Goal: Information Seeking & Learning: Understand process/instructions

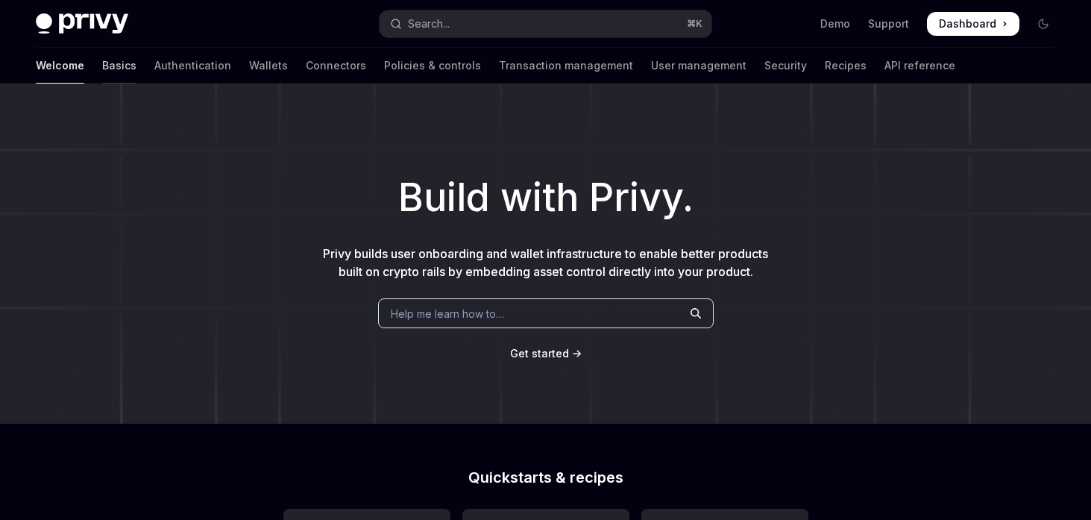
click at [102, 62] on link "Basics" at bounding box center [119, 66] width 34 height 36
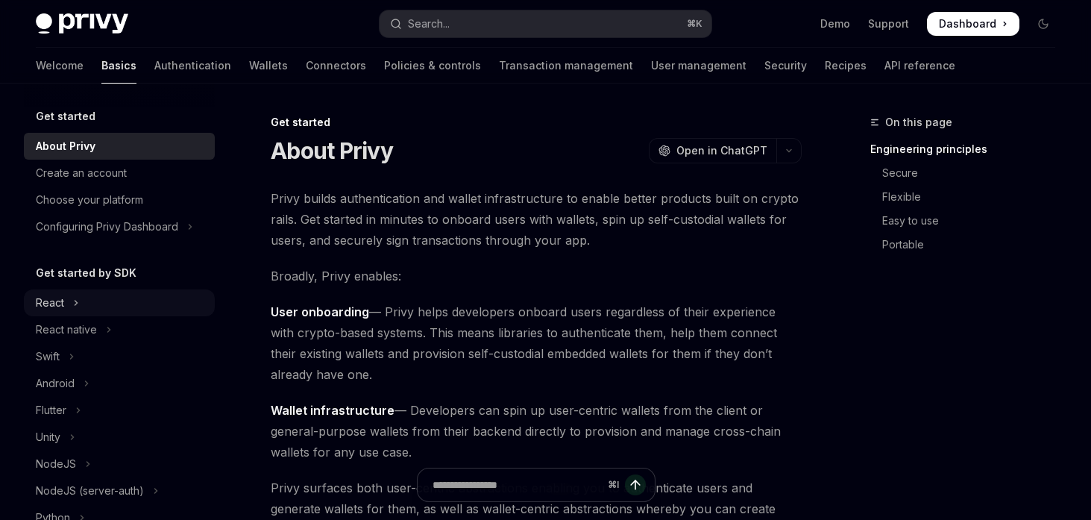
scroll to position [7, 0]
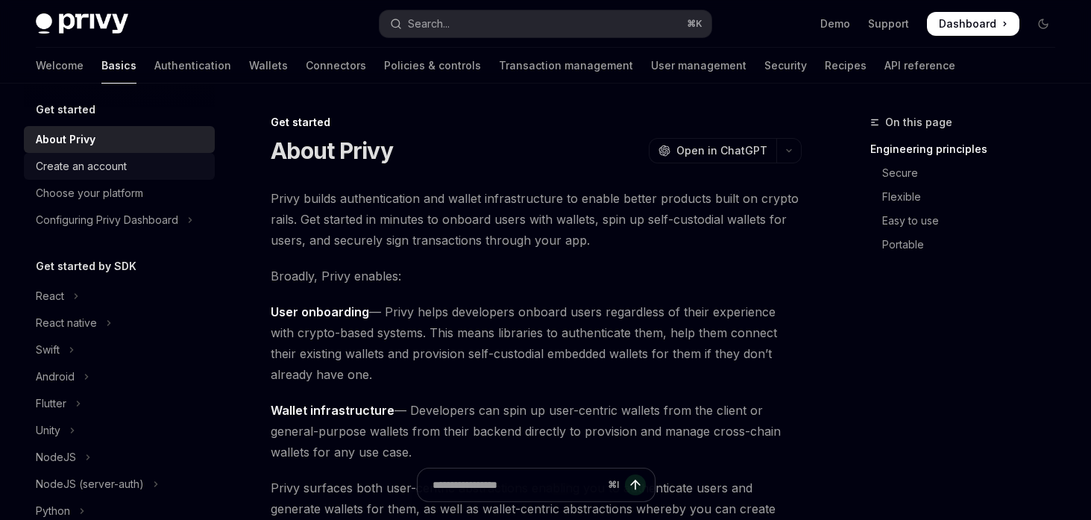
click at [101, 178] on link "Create an account" at bounding box center [119, 166] width 191 height 27
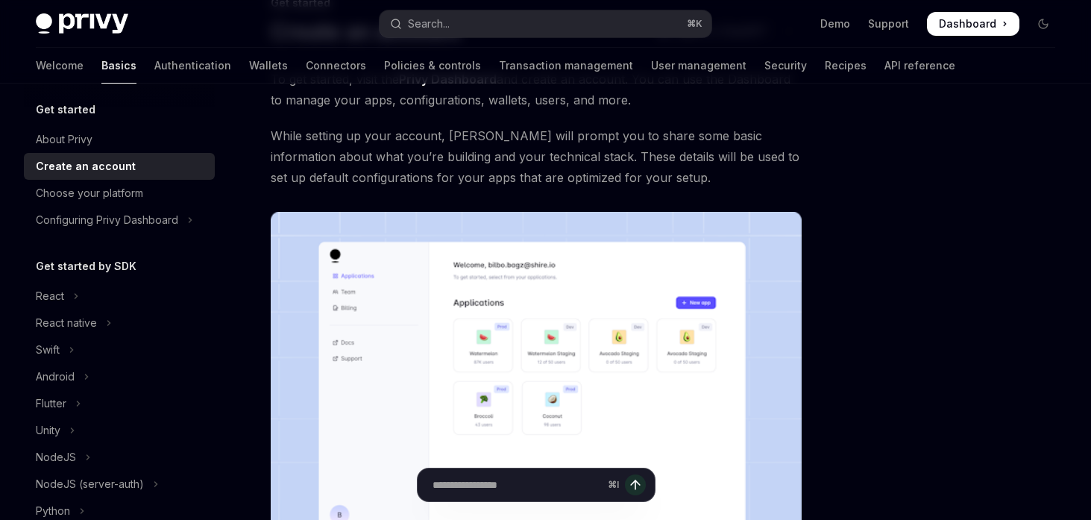
scroll to position [136, 0]
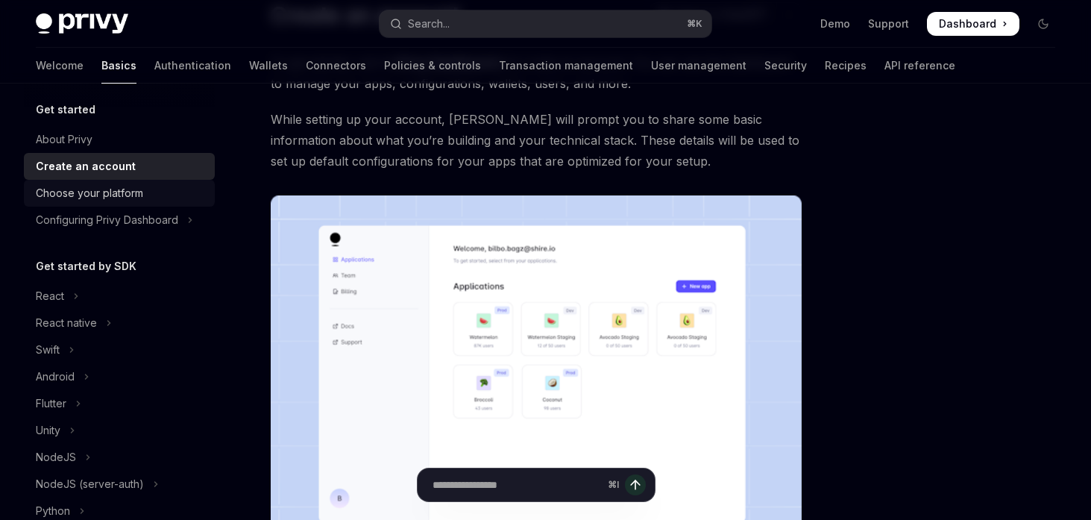
click at [101, 197] on div "Choose your platform" at bounding box center [89, 193] width 107 height 18
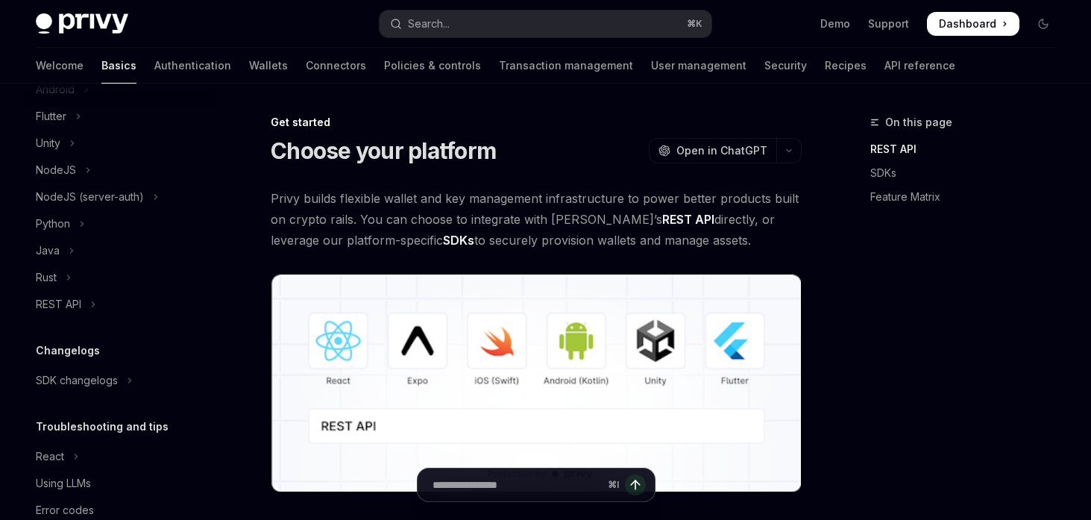
scroll to position [327, 0]
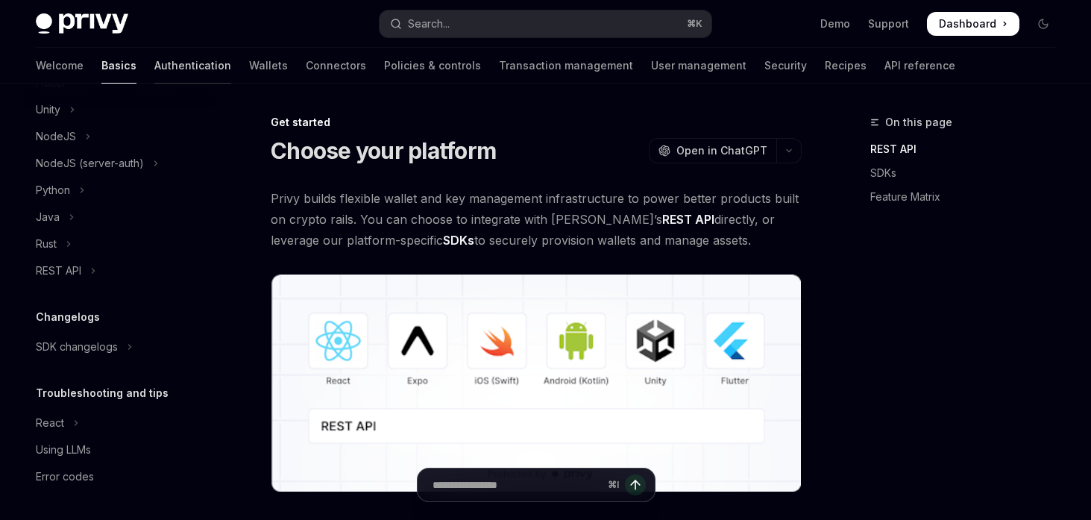
click at [154, 63] on link "Authentication" at bounding box center [192, 66] width 77 height 36
type textarea "*"
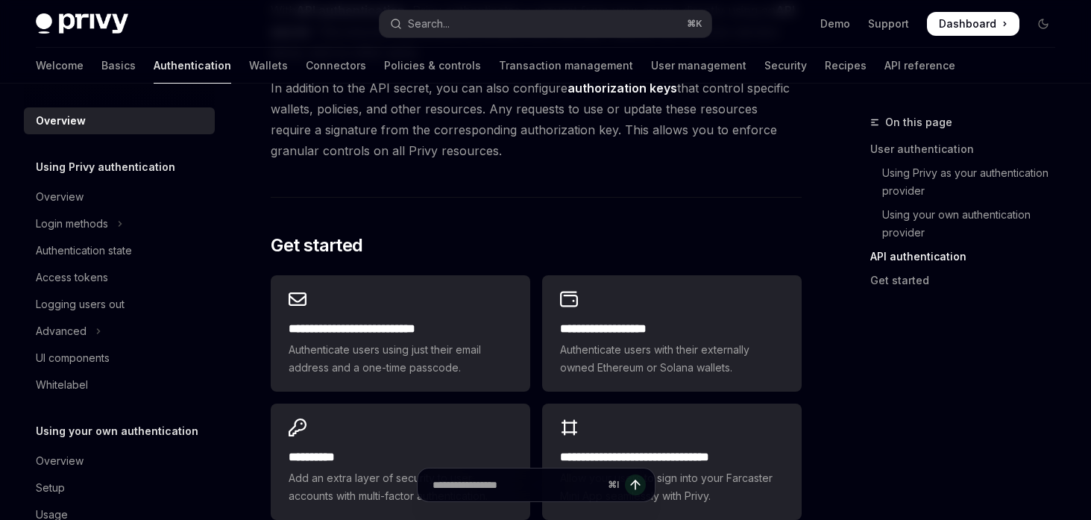
scroll to position [1126, 0]
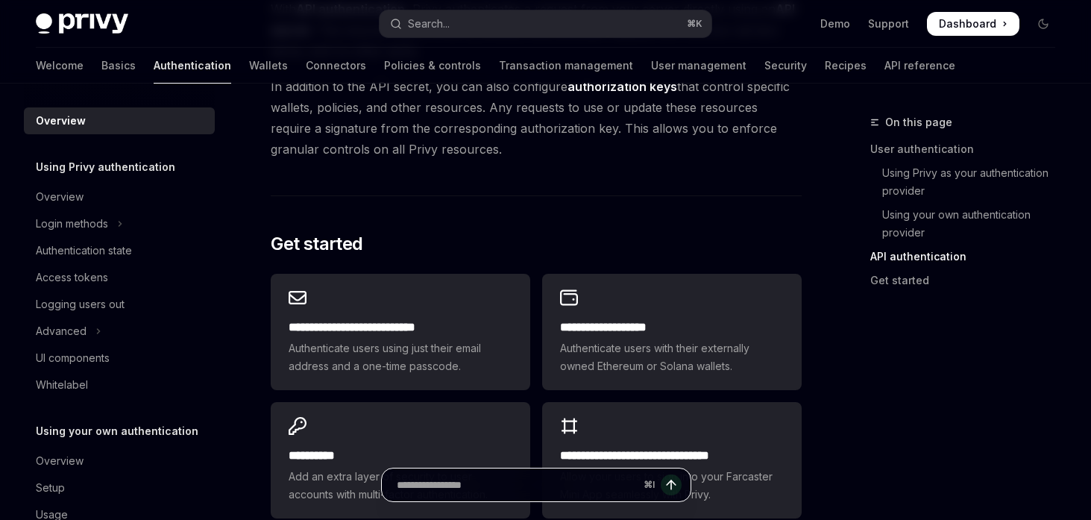
click at [456, 487] on input "Ask a question..." at bounding box center [517, 484] width 241 height 33
type input "**********"
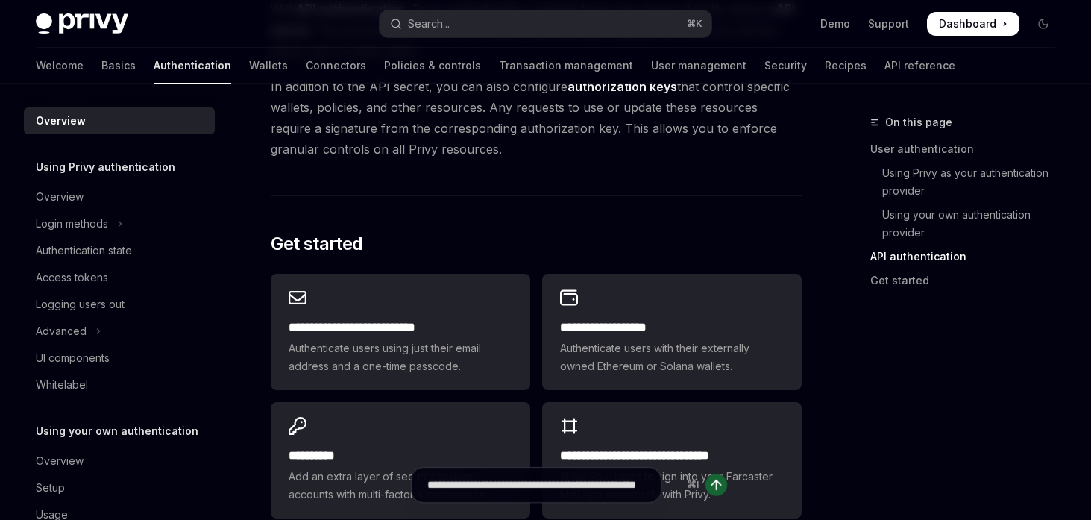
type textarea "*"
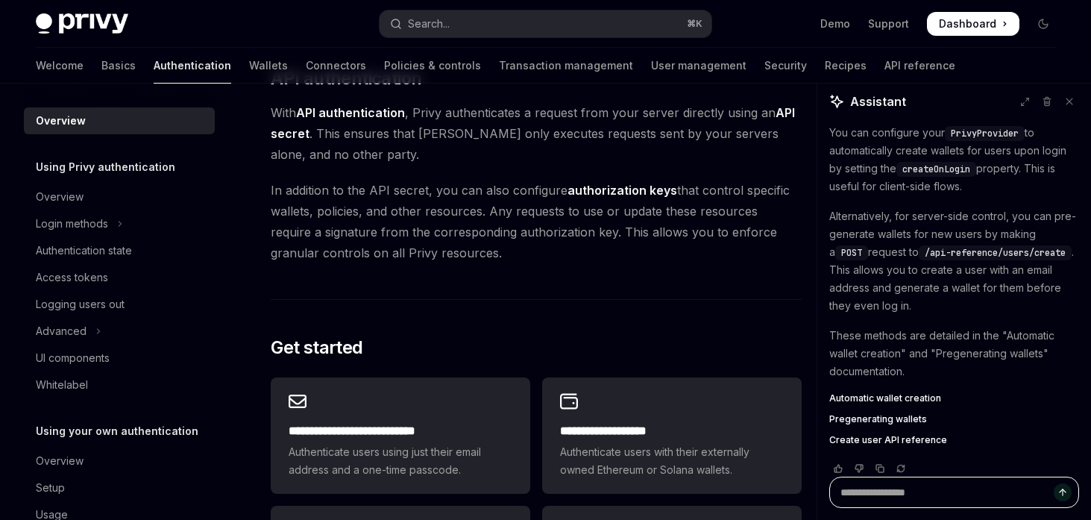
scroll to position [148, 0]
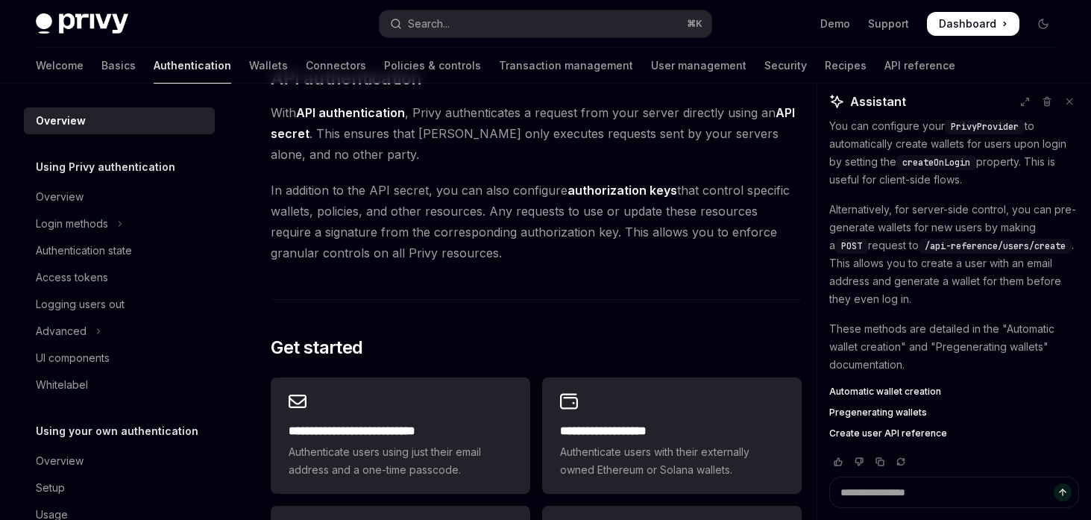
click at [896, 393] on span "Automatic wallet creation" at bounding box center [885, 392] width 112 height 12
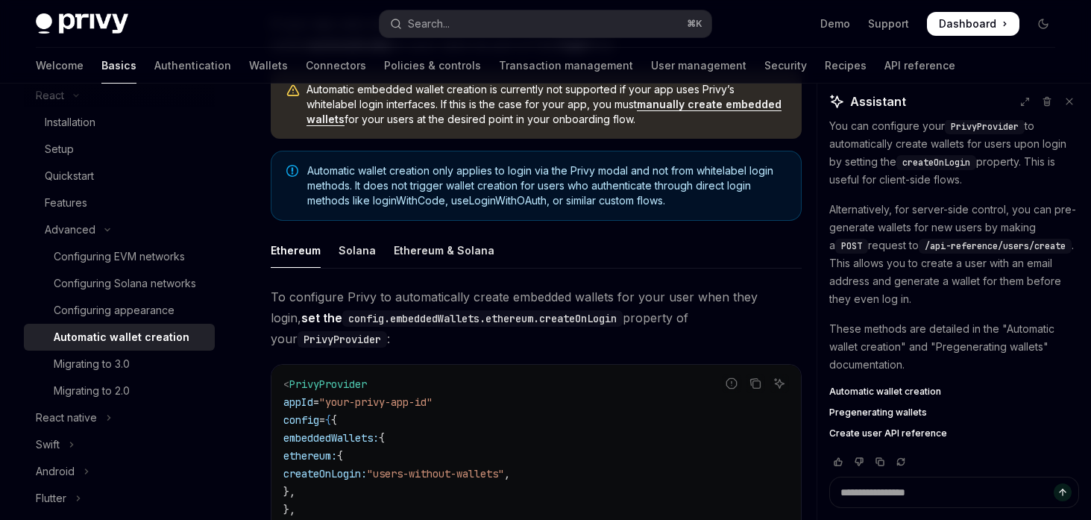
scroll to position [166, 0]
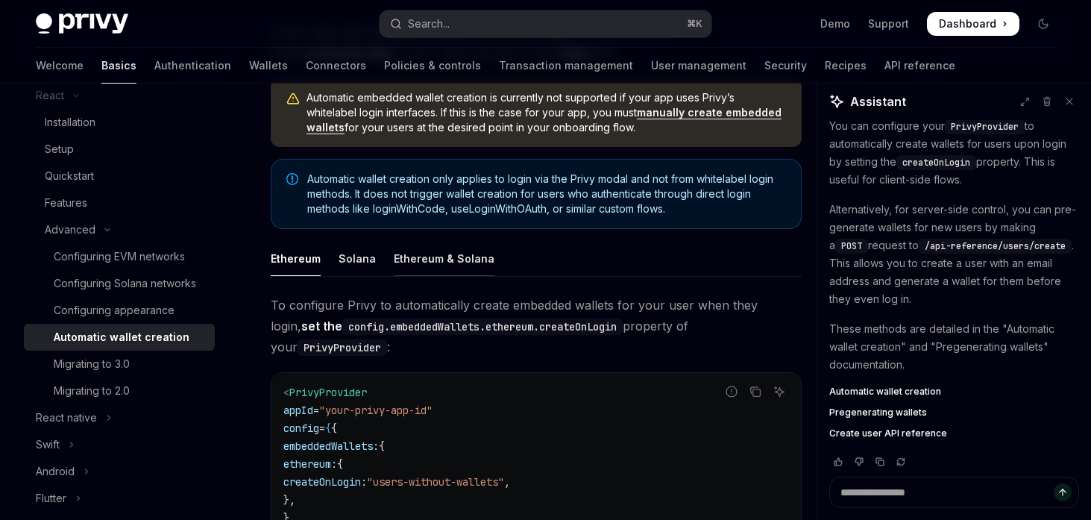
click at [430, 263] on div "Ethereum & Solana" at bounding box center [444, 258] width 101 height 35
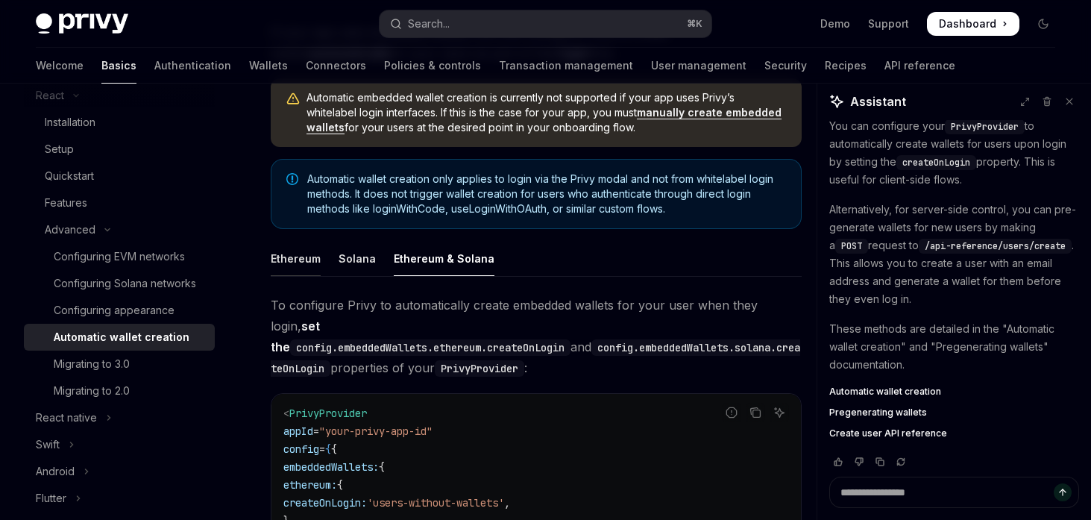
click at [301, 267] on div "Ethereum" at bounding box center [296, 258] width 50 height 35
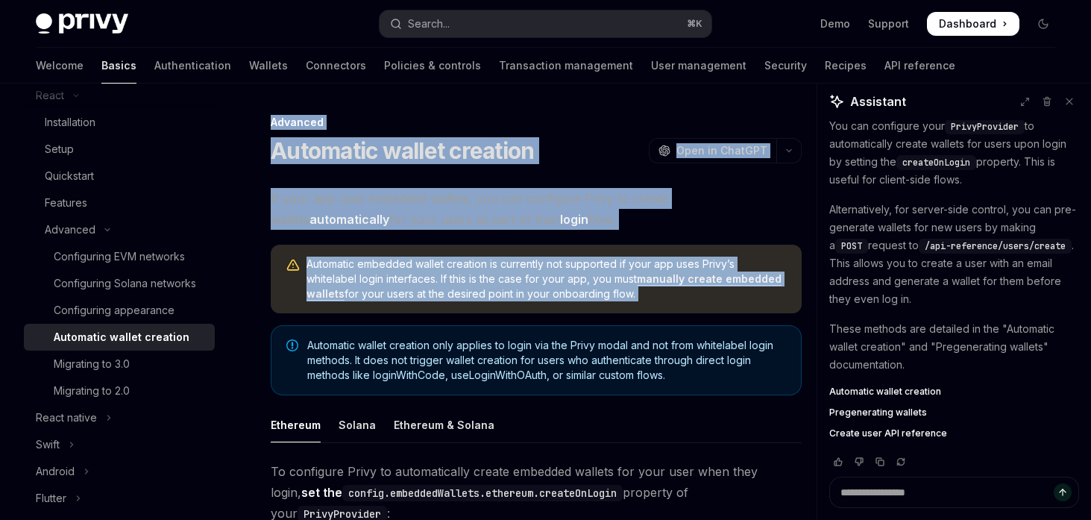
drag, startPoint x: 268, startPoint y: 116, endPoint x: 394, endPoint y: 328, distance: 247.1
click at [514, 188] on span "If your app uses embedded wallets, you can configure Privy to create wallets au…" at bounding box center [536, 209] width 531 height 42
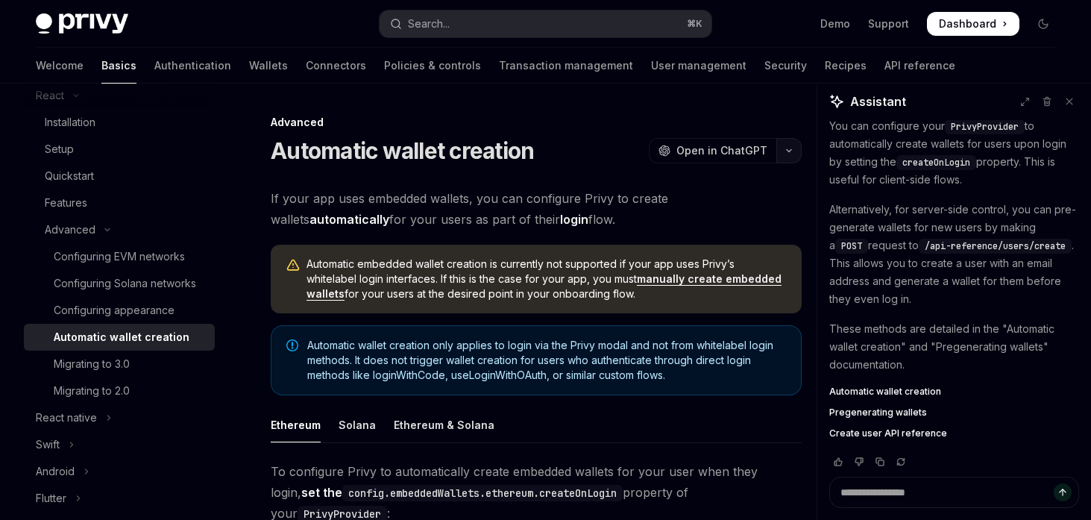
click at [787, 152] on icon "button" at bounding box center [789, 151] width 18 height 6
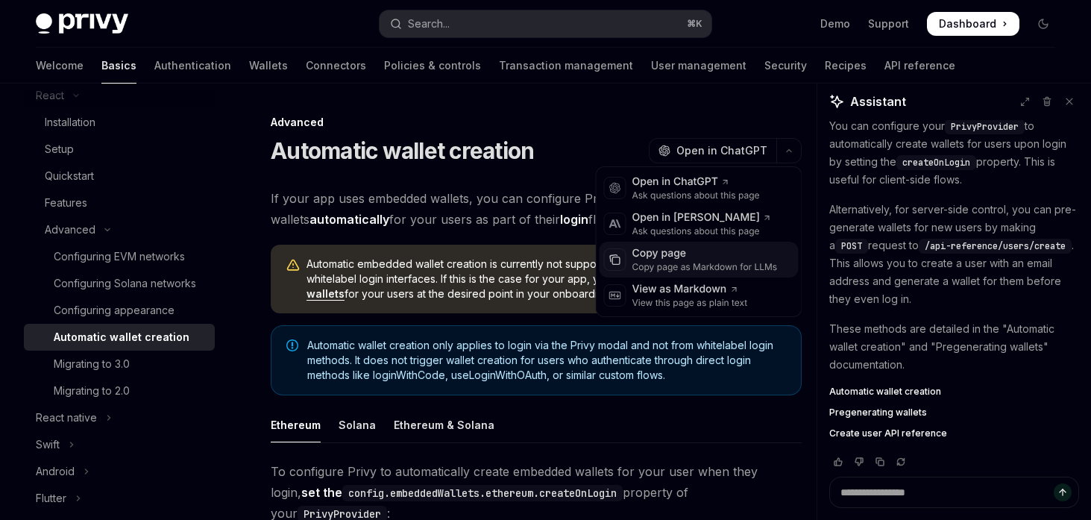
click at [688, 257] on div "Copy page" at bounding box center [704, 253] width 145 height 15
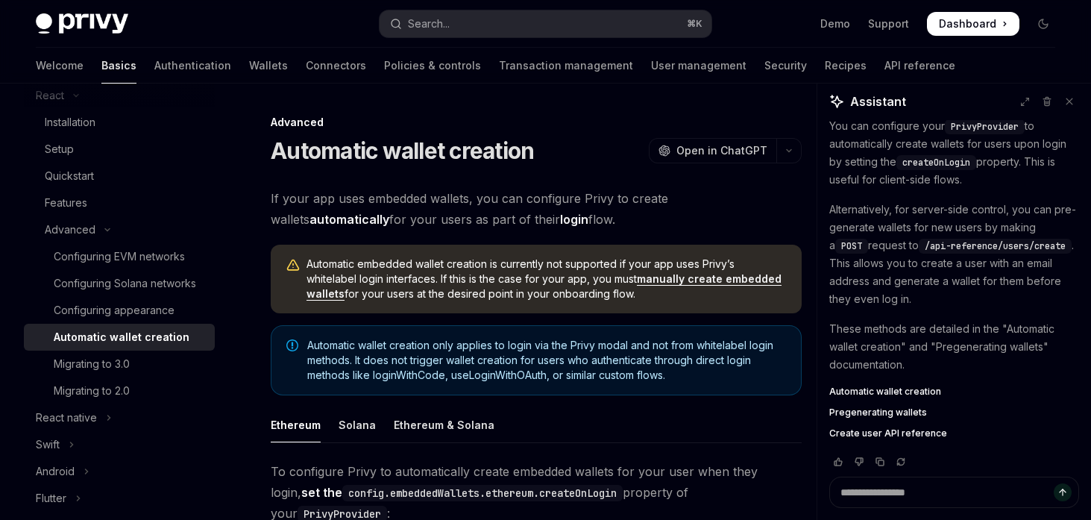
type textarea "*"
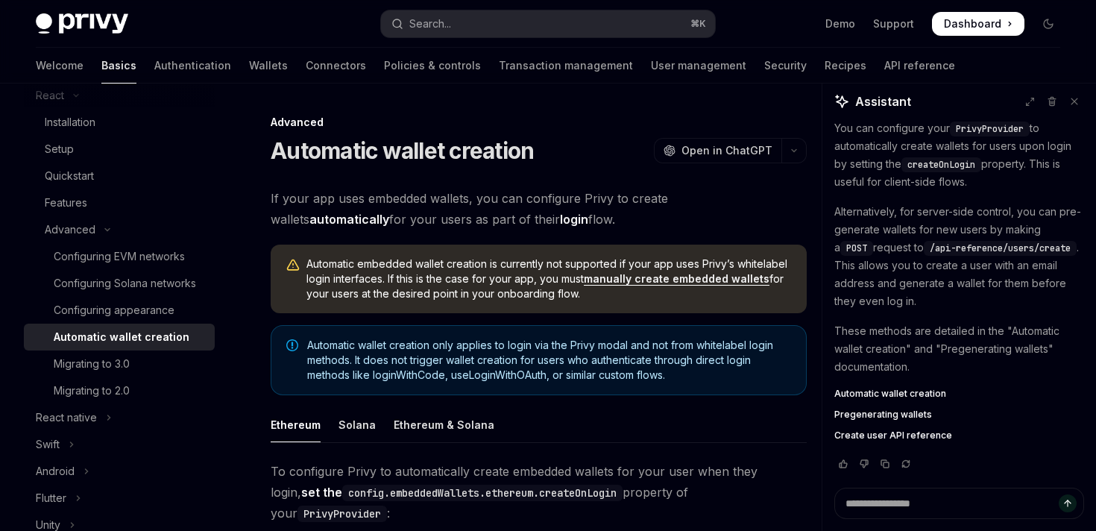
scroll to position [145, 0]
